Goal: Information Seeking & Learning: Learn about a topic

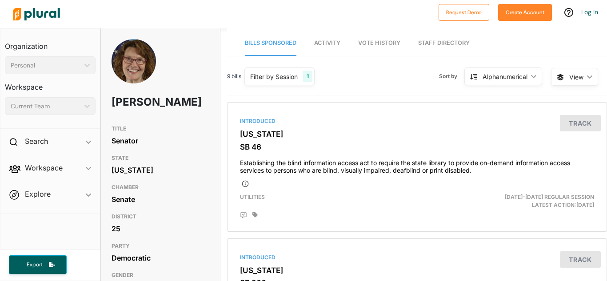
click at [345, 84] on div "9 bills Filter by Session 1 Filter by Session close Current Sessions [US_STATE]…" at bounding box center [417, 80] width 380 height 31
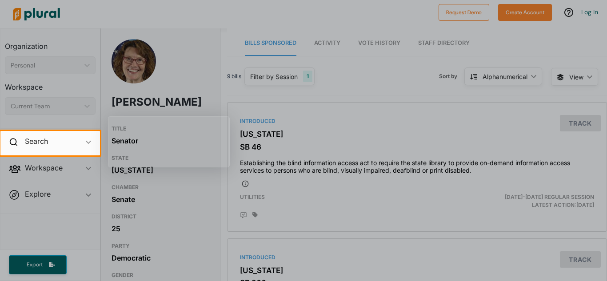
click at [430, 42] on div at bounding box center [303, 65] width 607 height 131
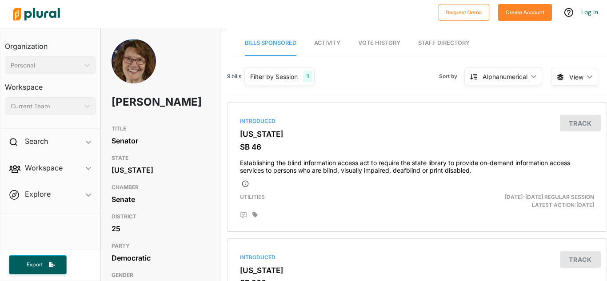
click at [441, 41] on link "Staff Directory" at bounding box center [444, 43] width 52 height 25
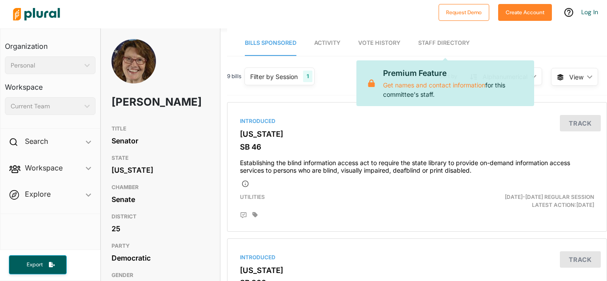
click at [329, 95] on div "9 bills Filter by Session 1 Filter by Session close Current Sessions Kansas 202…" at bounding box center [417, 80] width 380 height 31
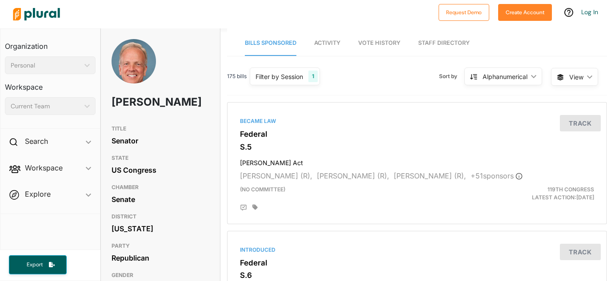
click at [215, 162] on div "TITLE Senator STATE US Congress CHAMBER Senate DISTRICT Kansas PARTY Republican…" at bounding box center [160, 209] width 119 height 176
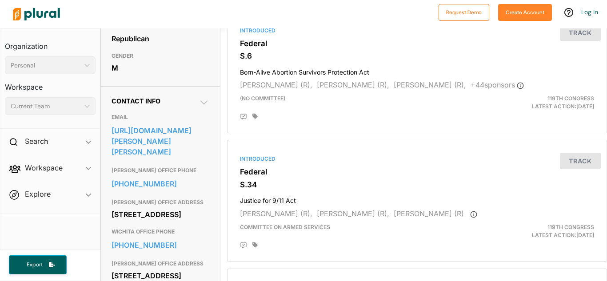
scroll to position [195, 0]
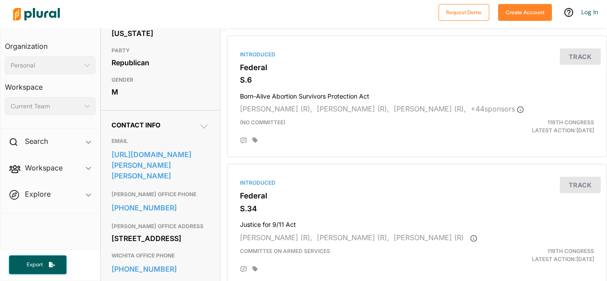
click at [190, 69] on div "Republican" at bounding box center [160, 62] width 98 height 13
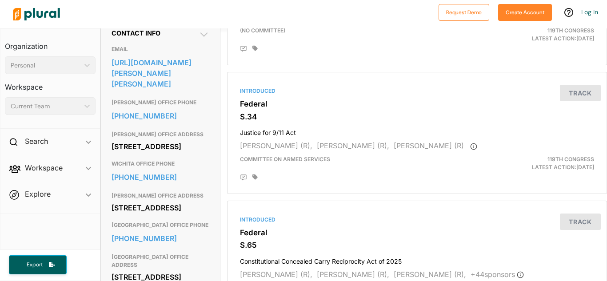
scroll to position [286, 0]
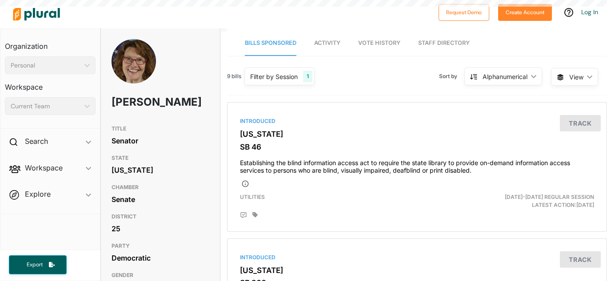
click at [214, 147] on div "TITLE Senator STATE Kansas CHAMBER Senate DISTRICT 25 PARTY Democratic GENDER F" at bounding box center [160, 209] width 119 height 176
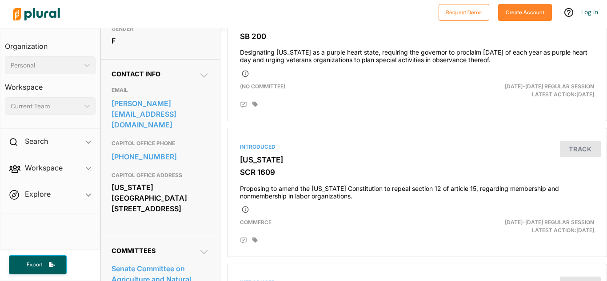
scroll to position [284, 0]
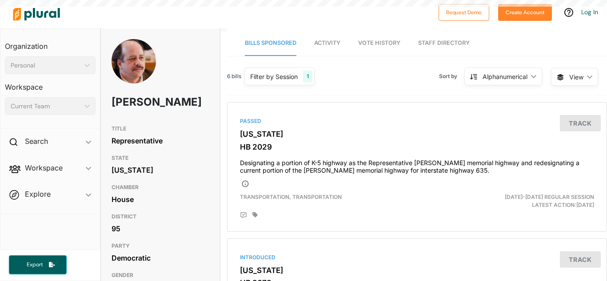
click at [179, 121] on div "Tom Sawyer" at bounding box center [160, 80] width 119 height 82
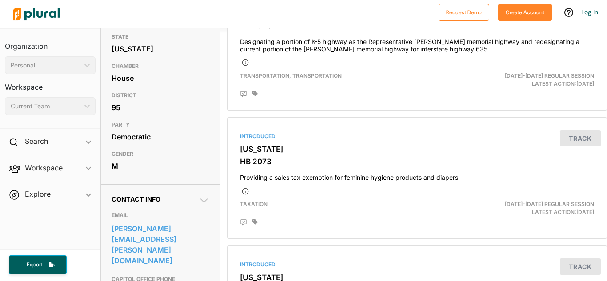
scroll to position [213, 0]
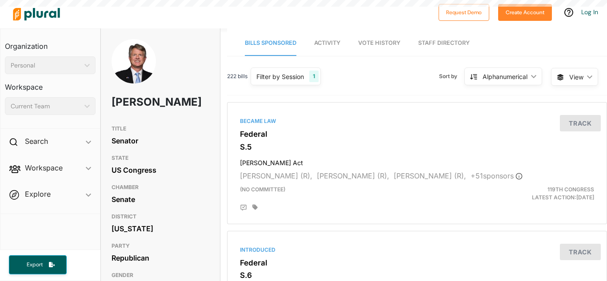
click at [171, 206] on div "Senate" at bounding box center [160, 199] width 98 height 13
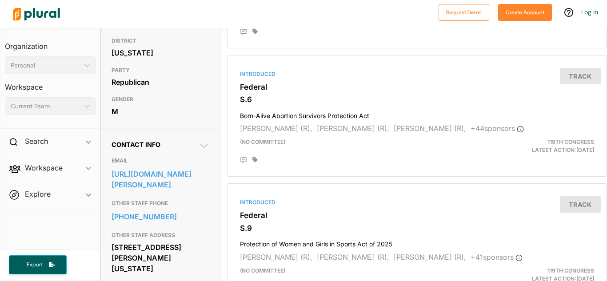
scroll to position [178, 0]
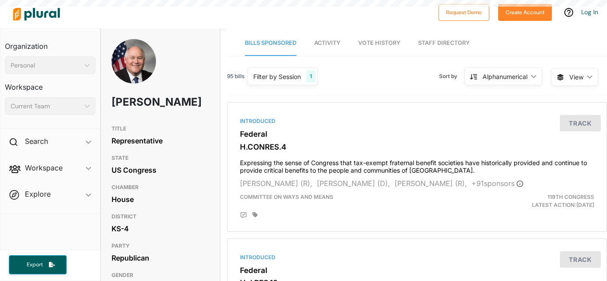
click at [138, 213] on h3 "DISTRICT" at bounding box center [160, 216] width 98 height 11
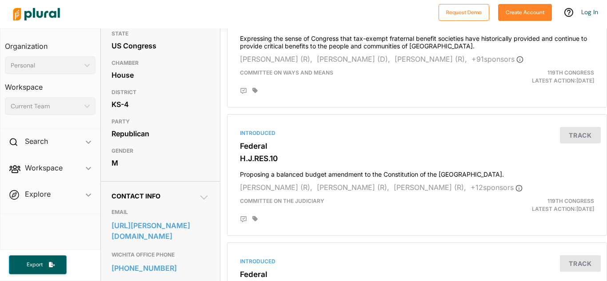
scroll to position [160, 0]
